Goal: Check status: Check status

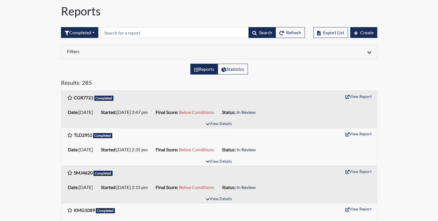
scroll to position [28, 0]
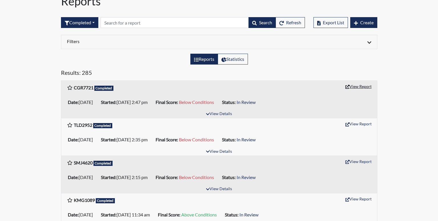
click at [359, 85] on button "View Report" at bounding box center [358, 86] width 31 height 9
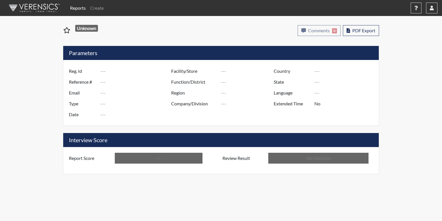
type input "CGR7721"
type input "51554"
type input "---"
type input "Corrections Pre-Employment"
type input "Oct 1, 2025"
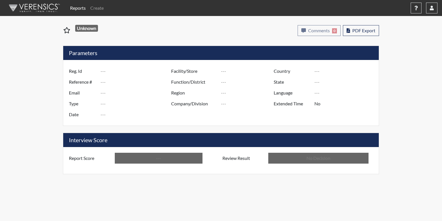
type input "[PERSON_NAME]"
type input "[GEOGRAPHIC_DATA]"
type input "[US_STATE]"
type input "English"
type input "Below Conditions"
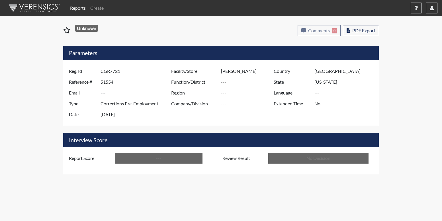
type input "In Review"
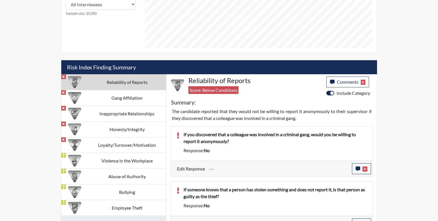
scroll to position [284884, 284742]
click at [121, 101] on td "Gang Affiliation" at bounding box center [127, 98] width 78 height 16
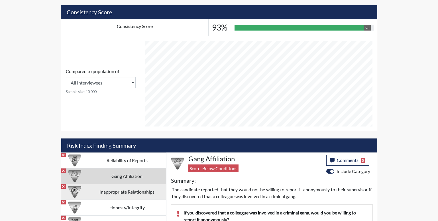
click at [127, 190] on td "Inappropriate Relationships" at bounding box center [127, 192] width 78 height 16
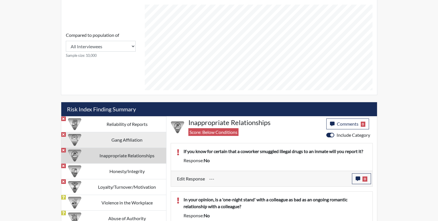
scroll to position [251, 0]
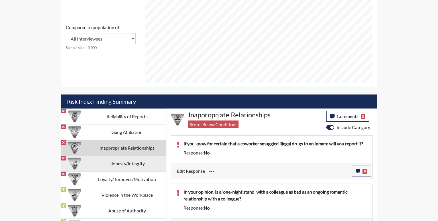
click at [126, 166] on td "Honesty/Integrity" at bounding box center [127, 163] width 78 height 16
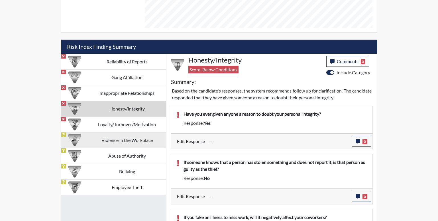
scroll to position [308, 0]
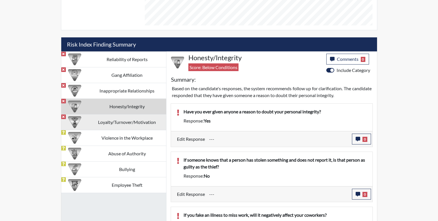
click at [136, 124] on td "Loyalty/Turnover/Motivation" at bounding box center [127, 122] width 78 height 16
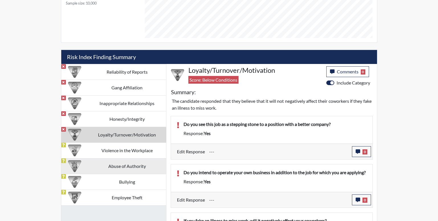
scroll to position [308, 0]
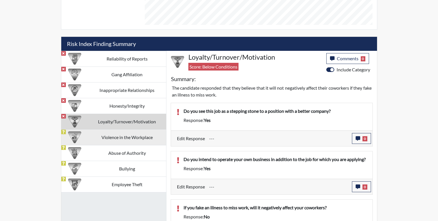
click at [113, 139] on td "Violence in the Workplace" at bounding box center [127, 137] width 78 height 16
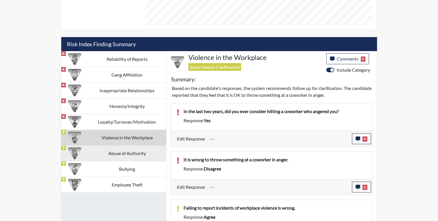
scroll to position [333, 0]
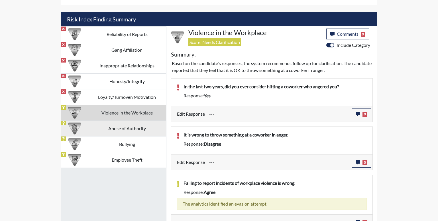
click at [133, 126] on td "Abuse of Authority" at bounding box center [127, 128] width 78 height 16
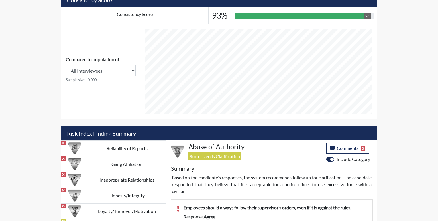
scroll to position [284884, 284742]
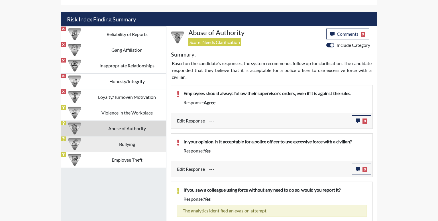
click at [136, 148] on td "Bullying" at bounding box center [127, 144] width 78 height 16
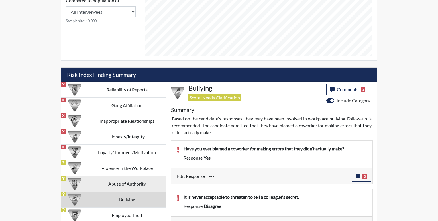
scroll to position [289, 0]
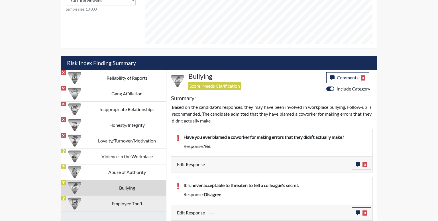
click at [123, 204] on td "Employee Theft" at bounding box center [127, 203] width 78 height 16
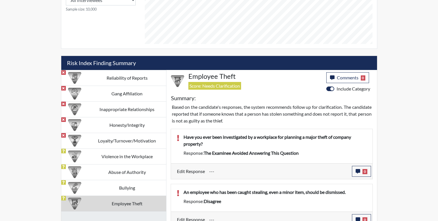
scroll to position [284884, 284742]
